Goal: Transaction & Acquisition: Purchase product/service

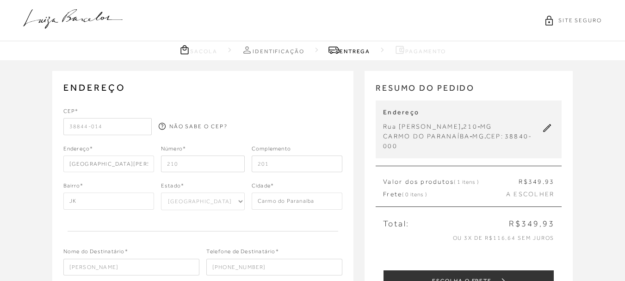
select select "MG"
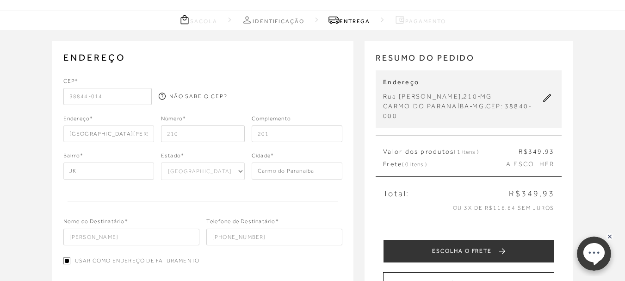
scroll to position [46, 0]
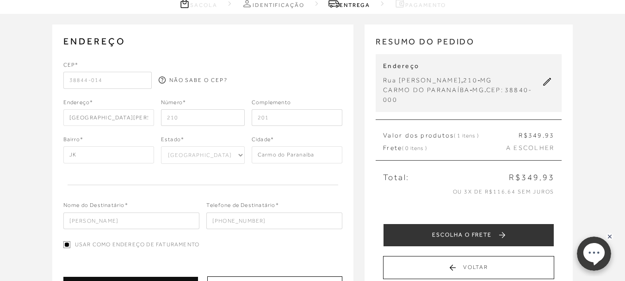
click at [187, 116] on input "210" at bounding box center [203, 117] width 84 height 17
click at [152, 118] on div "Endereço* [GEOGRAPHIC_DATA][PERSON_NAME] Número* 210 Complemento 201" at bounding box center [202, 112] width 279 height 28
drag, startPoint x: 185, startPoint y: 116, endPoint x: 157, endPoint y: 116, distance: 27.3
click at [157, 116] on div "Endereço* [GEOGRAPHIC_DATA][PERSON_NAME] Número* 398 Complemento 201" at bounding box center [202, 112] width 279 height 28
type input "398"
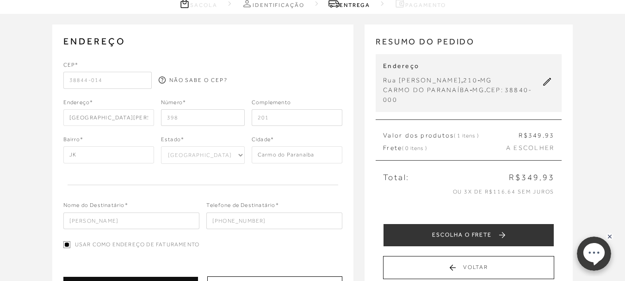
click at [279, 119] on input "201" at bounding box center [297, 117] width 91 height 17
drag, startPoint x: 248, startPoint y: 121, endPoint x: 235, endPoint y: 123, distance: 13.6
click at [240, 123] on div "Endereço* [GEOGRAPHIC_DATA][PERSON_NAME] Número* 398 Complemento 201" at bounding box center [202, 112] width 279 height 28
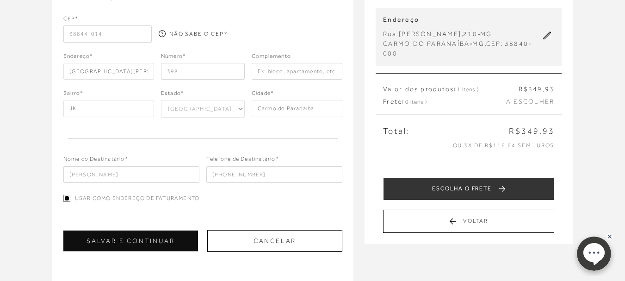
click at [253, 178] on input "[PHONE_NUMBER]" at bounding box center [274, 174] width 136 height 17
click at [273, 175] on input "[PHONE_NUMBER]" at bounding box center [274, 174] width 136 height 17
click at [287, 73] on input "text" at bounding box center [297, 71] width 91 height 17
click at [606, 87] on div "ENDEREÇO [GEOGRAPHIC_DATA][PERSON_NAME] , 398 , JK , Carmo do Paranaíba - [GEOG…" at bounding box center [312, 219] width 625 height 502
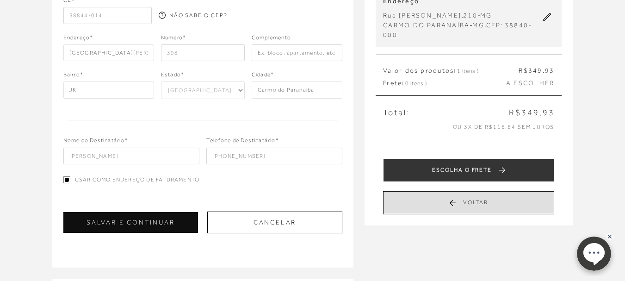
scroll to position [130, 0]
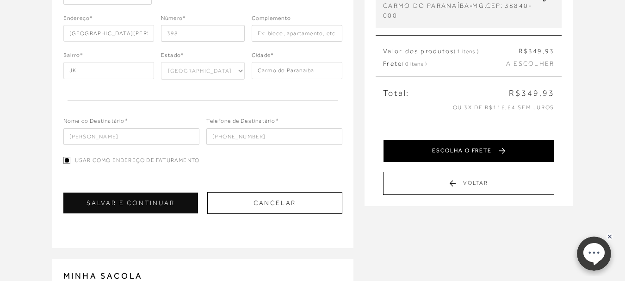
click at [469, 153] on button "ESCOLHA O FRETE" at bounding box center [468, 150] width 171 height 23
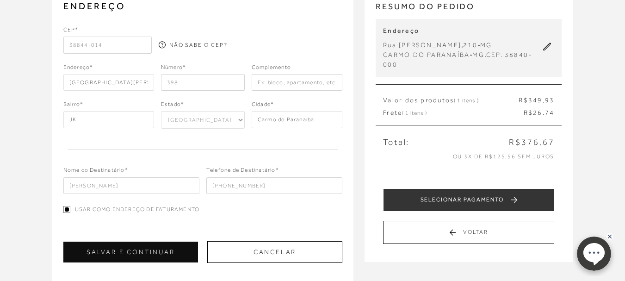
scroll to position [139, 0]
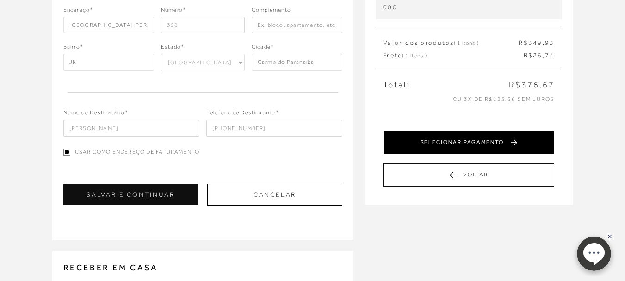
click at [507, 144] on button "SELECIONAR PAGAMENTO" at bounding box center [468, 142] width 171 height 23
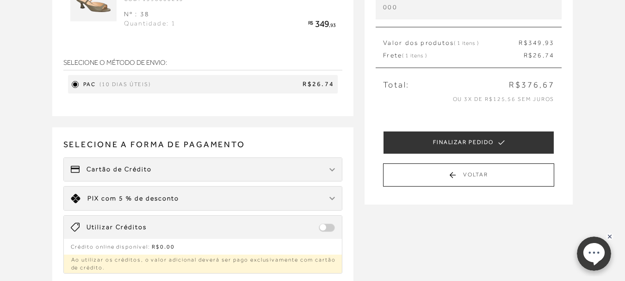
scroll to position [0, 0]
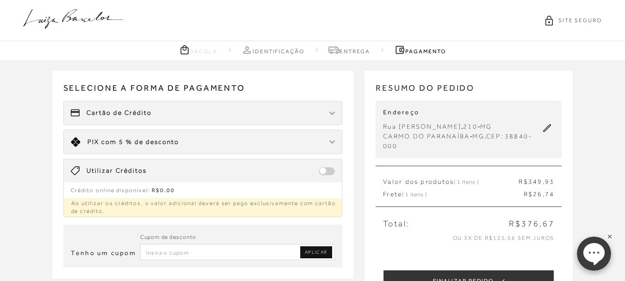
click at [155, 139] on span "com 5 % de desconto" at bounding box center [140, 141] width 78 height 7
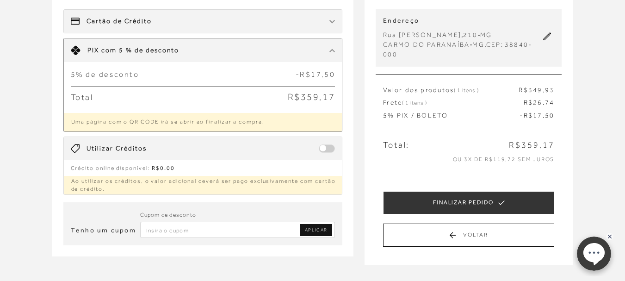
scroll to position [93, 0]
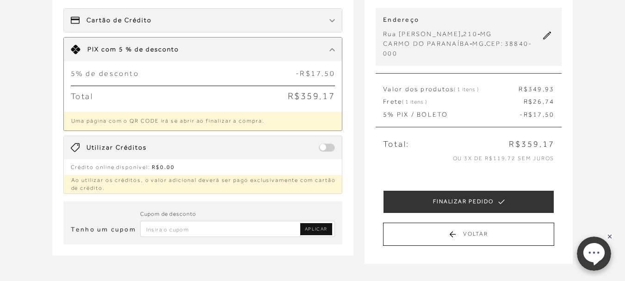
click at [186, 226] on input "Inserir Código da Promoção" at bounding box center [237, 229] width 195 height 16
click at [307, 222] on input "THASSIA" at bounding box center [237, 229] width 195 height 16
type input "THASSIA"
click at [313, 234] on link "APLICAR" at bounding box center [316, 229] width 32 height 12
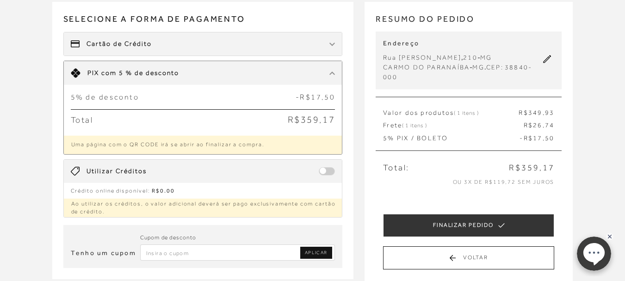
scroll to position [46, 0]
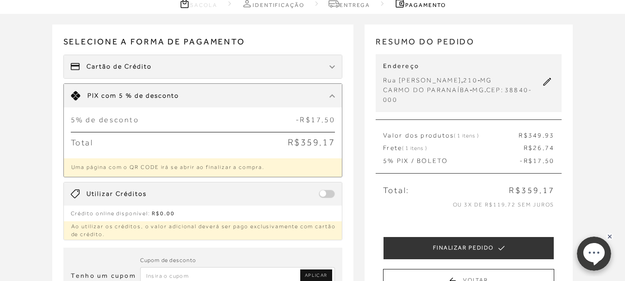
click at [180, 62] on div "Cartão de Crédito" at bounding box center [203, 66] width 278 height 23
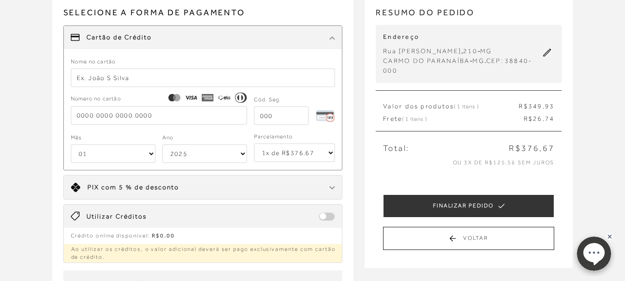
scroll to position [185, 0]
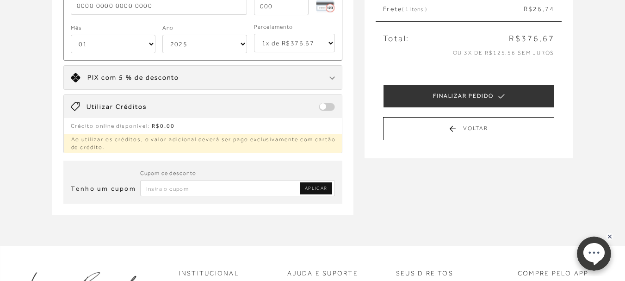
click at [194, 191] on input "Inserir Código da Promoção" at bounding box center [237, 188] width 195 height 16
click at [309, 189] on span "APLICAR" at bounding box center [316, 188] width 23 height 6
click at [260, 195] on input "JUJU" at bounding box center [237, 188] width 195 height 16
type input "JUJU10"
click at [315, 184] on link "APLICAR" at bounding box center [316, 188] width 32 height 12
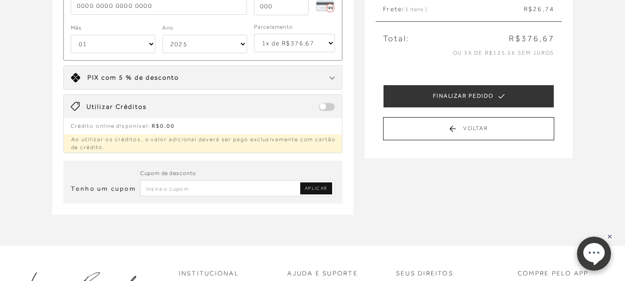
click at [281, 188] on input "Inserir Código da Promoção" at bounding box center [237, 188] width 195 height 16
type input "K"
type input "JUJU10"
click at [310, 190] on span "APLICAR" at bounding box center [316, 188] width 23 height 6
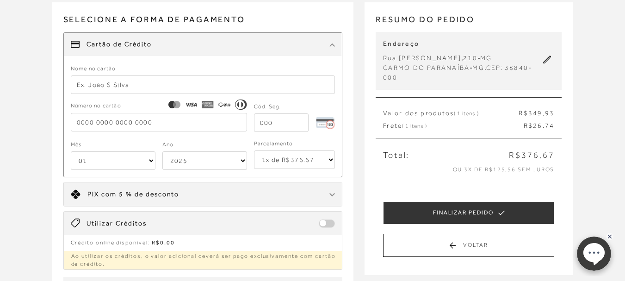
scroll to position [46, 0]
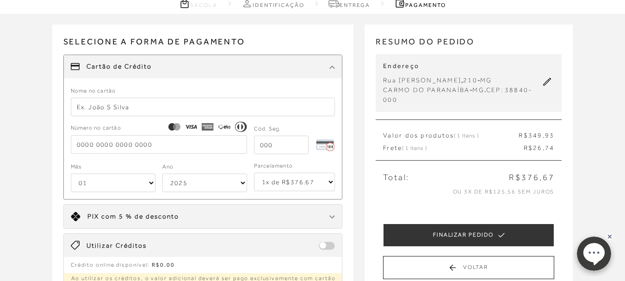
click at [123, 112] on input "text" at bounding box center [203, 107] width 265 height 19
type input "a"
type input "[PERSON_NAME]"
click at [181, 146] on input "tel" at bounding box center [159, 144] width 176 height 19
type input "[CREDIT_CARD_NUMBER]"
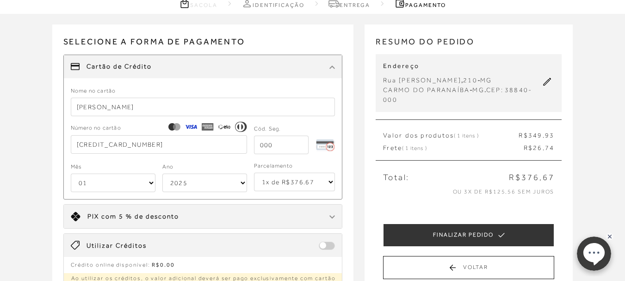
click at [104, 187] on select "01 02 03 04 05 06 07 08 09 10 11 12" at bounding box center [113, 182] width 85 height 19
select select "05"
click at [71, 173] on select "01 02 03 04 05 06 07 08 09 10 11 12" at bounding box center [113, 182] width 85 height 19
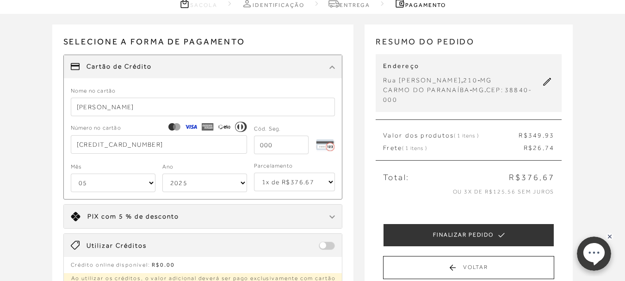
click at [186, 186] on select "2025 2026 2027 2028 2029 2030 2031 2032 2033 2034 2035 2036 2037 2038 2039 2040…" at bounding box center [204, 182] width 85 height 19
select select "2031"
click at [162, 173] on select "2025 2026 2027 2028 2029 2030 2031 2032 2033 2034 2035 2036 2037 2038 2039 2040…" at bounding box center [204, 182] width 85 height 19
click at [271, 183] on select "1x de R$376.67 2x de R$188.34 sem juros 3x de R$125.56 sem juros 4x de R$94.17 …" at bounding box center [294, 182] width 81 height 19
select select "3"
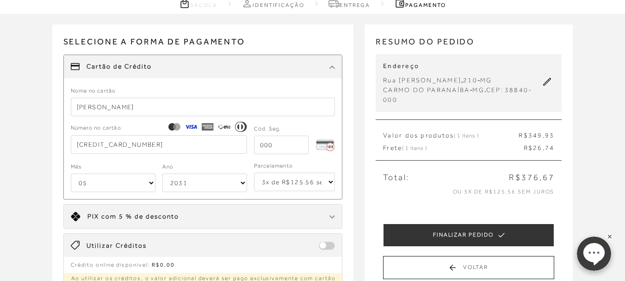
click at [254, 173] on select "1x de R$376.67 2x de R$188.34 sem juros 3x de R$125.56 sem juros 4x de R$94.17 …" at bounding box center [294, 182] width 81 height 19
click at [545, 80] on icon at bounding box center [547, 82] width 8 height 8
select select "MG"
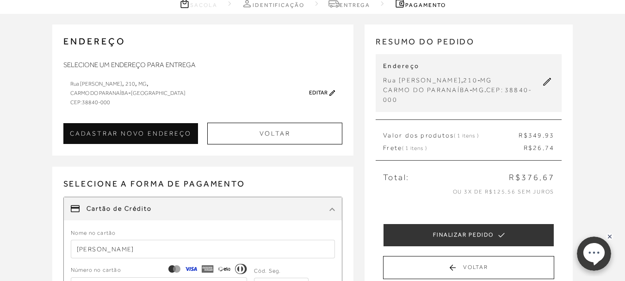
scroll to position [0, 0]
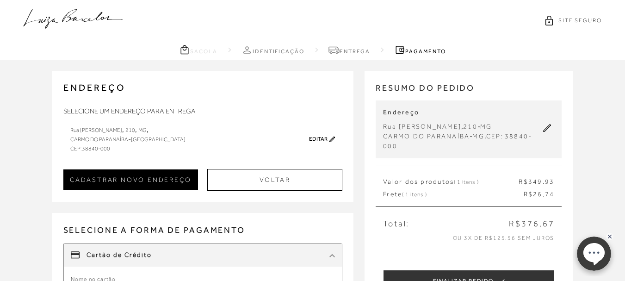
click at [142, 176] on button "CADASTRAR NOVO ENDEREÇO" at bounding box center [130, 179] width 135 height 21
type input "[PERSON_NAME]"
checkbox input "true"
select select
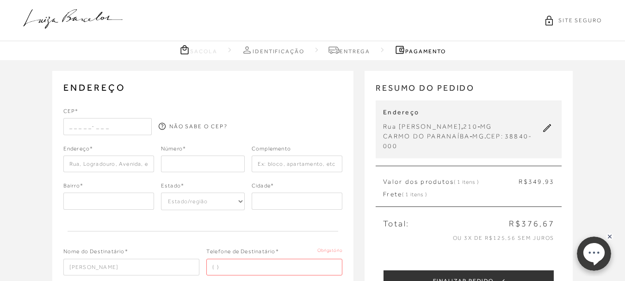
select select "1"
click at [118, 130] on input "text" at bounding box center [107, 126] width 88 height 17
type input "38844-014"
type input "[GEOGRAPHIC_DATA][PERSON_NAME]"
select select "MG"
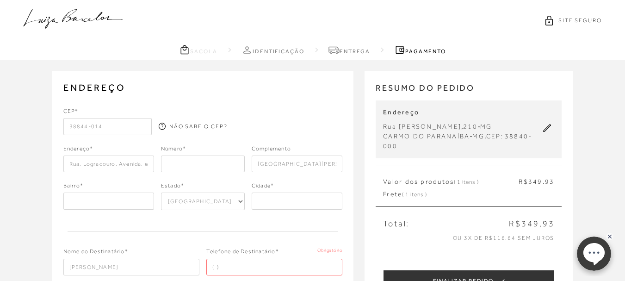
type input "[GEOGRAPHIC_DATA][PERSON_NAME]"
type input "JK"
type input "Carmo do Paranaíba"
click at [202, 164] on input "number" at bounding box center [203, 163] width 84 height 17
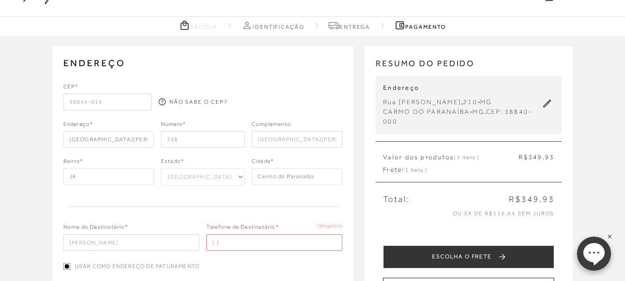
scroll to position [46, 0]
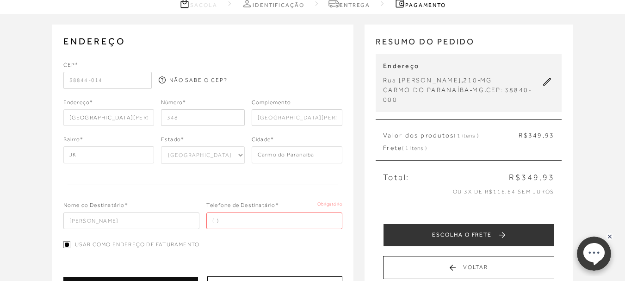
type input "348"
click at [124, 220] on input "[PERSON_NAME]" at bounding box center [131, 220] width 136 height 17
click at [225, 219] on input "tel" at bounding box center [274, 220] width 136 height 17
type input "[PHONE_NUMBER]"
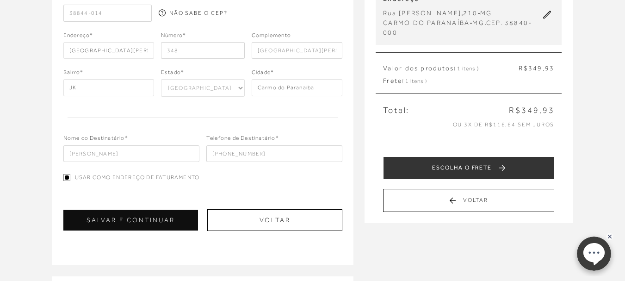
scroll to position [93, 0]
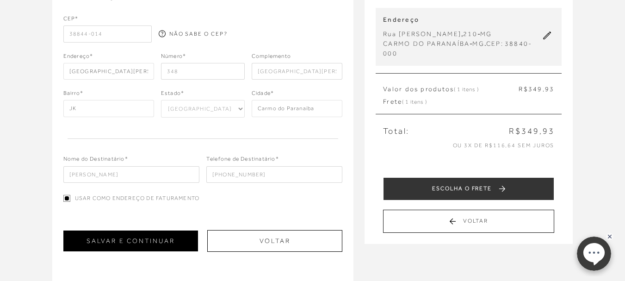
click at [152, 246] on button "SALVAR E CONTINUAR" at bounding box center [130, 240] width 135 height 21
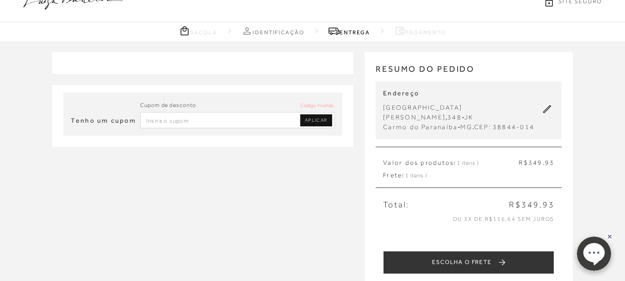
scroll to position [0, 0]
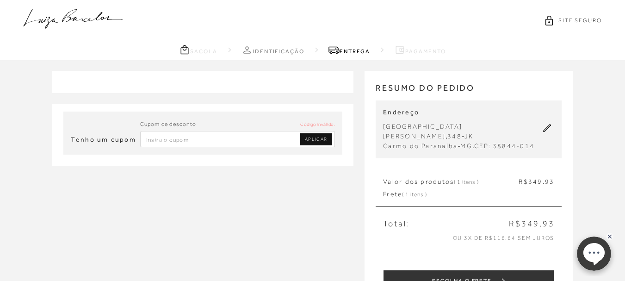
click at [232, 146] on input "Inserir Código da Promoção" at bounding box center [237, 139] width 195 height 16
type input "JUJU"
click at [320, 139] on span "APLICAR" at bounding box center [316, 139] width 23 height 6
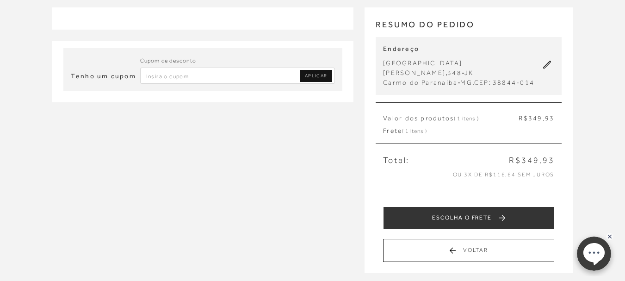
scroll to position [139, 0]
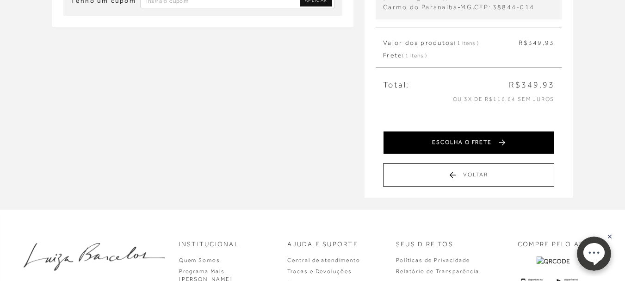
click at [482, 131] on button "ESCOLHA O FRETE" at bounding box center [468, 142] width 171 height 23
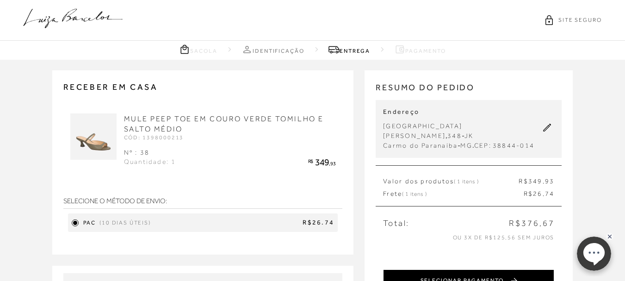
scroll to position [0, 0]
click at [470, 270] on button "SELECIONAR PAGAMENTO" at bounding box center [468, 281] width 171 height 23
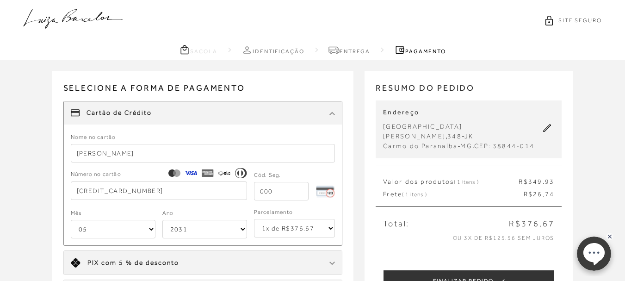
click at [303, 225] on select "1x de R$376.67 2x de R$188.34 sem juros 3x de R$125.56 sem juros 4x de R$94.17 …" at bounding box center [294, 228] width 81 height 19
select select "3"
click at [254, 219] on select "1x de R$376.67 2x de R$188.34 sem juros 3x de R$125.56 sem juros 4x de R$94.17 …" at bounding box center [294, 228] width 81 height 19
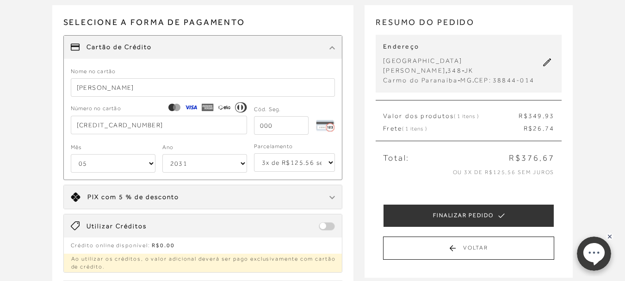
scroll to position [46, 0]
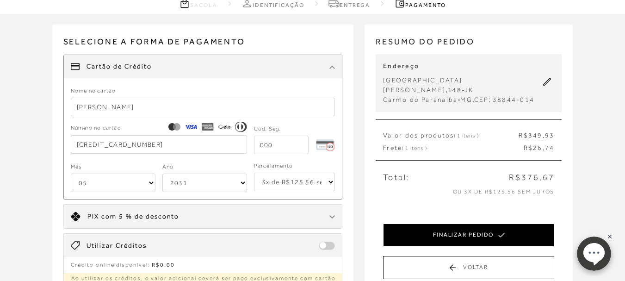
click at [491, 225] on button "FINALIZAR PEDIDO" at bounding box center [468, 234] width 171 height 23
select select "05"
select select "2031"
select select "3"
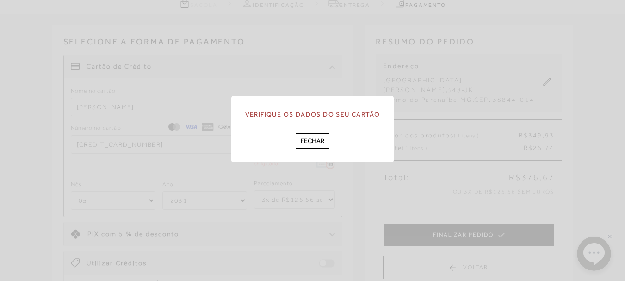
scroll to position [0, 0]
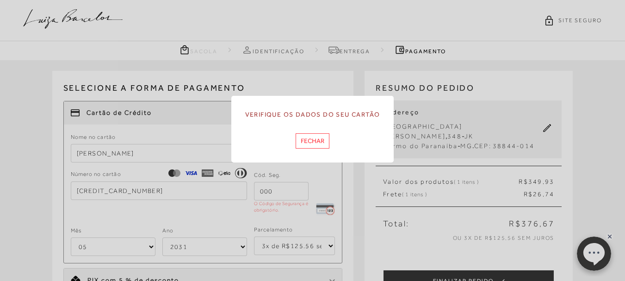
click at [318, 142] on button "Fechar" at bounding box center [313, 140] width 34 height 15
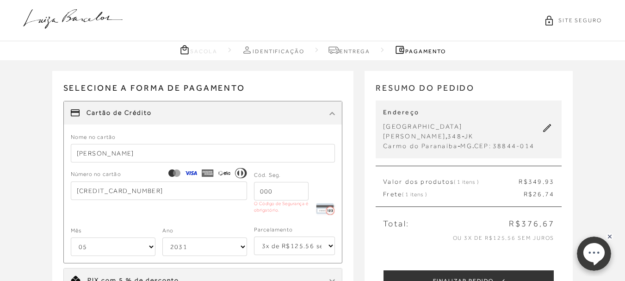
scroll to position [46, 0]
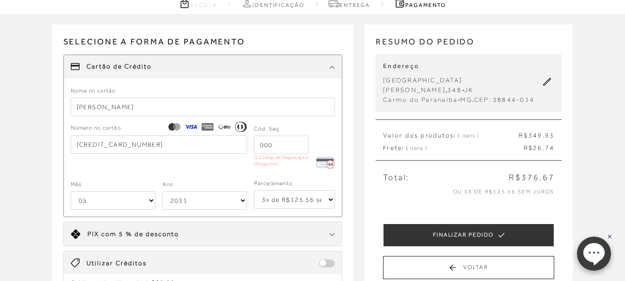
click at [272, 141] on input "tel" at bounding box center [281, 145] width 55 height 19
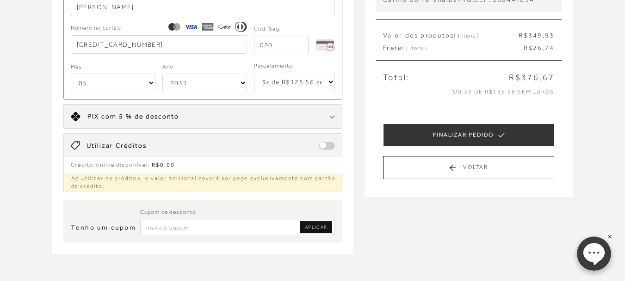
scroll to position [231, 0]
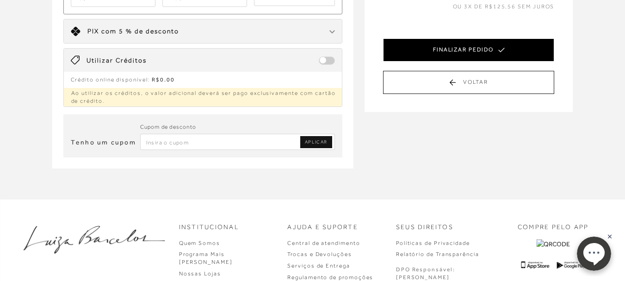
type input "020"
click at [462, 43] on button "FINALIZAR PEDIDO" at bounding box center [468, 49] width 171 height 23
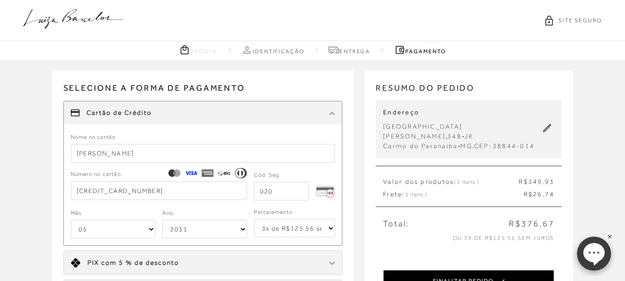
select select "05"
select select "2031"
select select "3"
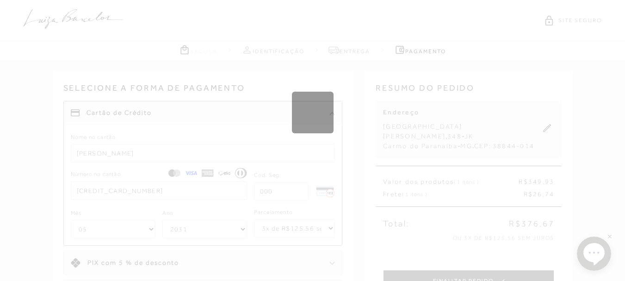
select select "1"
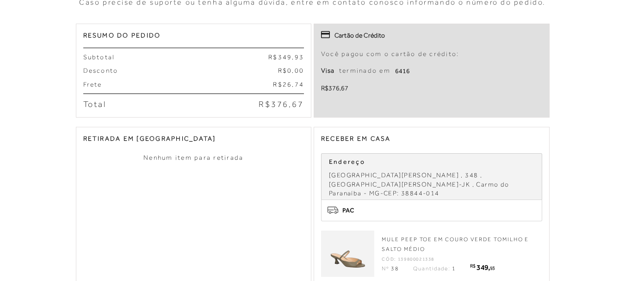
scroll to position [235, 0]
